Goal: Information Seeking & Learning: Learn about a topic

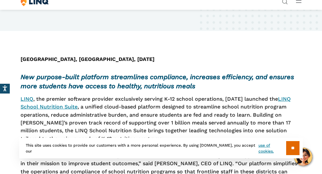
scroll to position [195, 0]
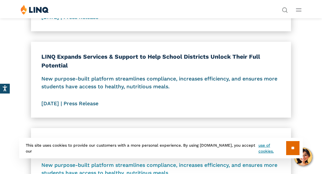
scroll to position [130, 0]
click at [216, 67] on h3 "LINQ Expands Services & Support to Help School Districts Unlock Their Full Pote…" at bounding box center [160, 61] width 239 height 18
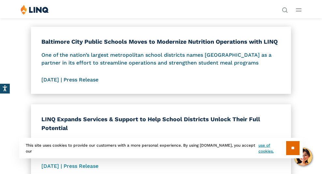
scroll to position [65, 0]
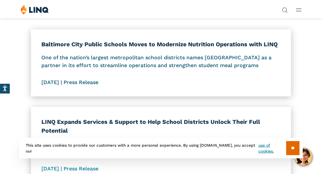
click at [157, 45] on h3 "Baltimore City Public Schools Moves to Modernize Nutrition Operations with LINQ" at bounding box center [160, 44] width 239 height 9
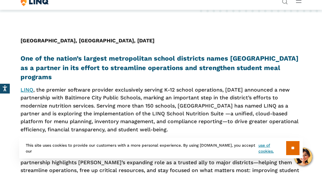
scroll to position [98, 0]
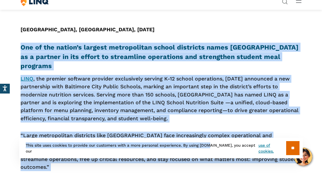
drag, startPoint x: 17, startPoint y: 44, endPoint x: 203, endPoint y: 140, distance: 210.1
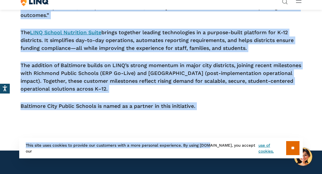
scroll to position [261, 0]
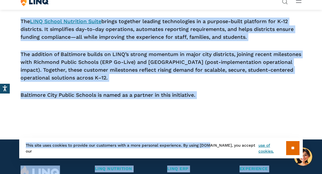
copy body "One of the nation’s largest metropolitan school districts names LINQ as a partn…"
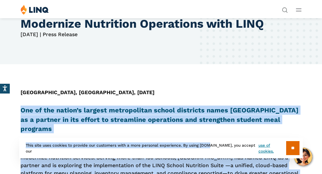
scroll to position [65, 0]
